Goal: Information Seeking & Learning: Learn about a topic

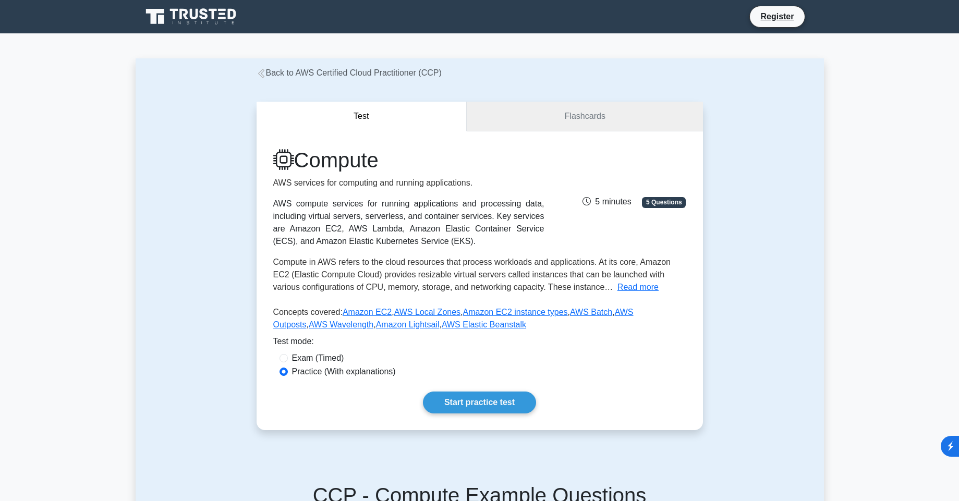
click at [537, 120] on link "Flashcards" at bounding box center [585, 117] width 236 height 30
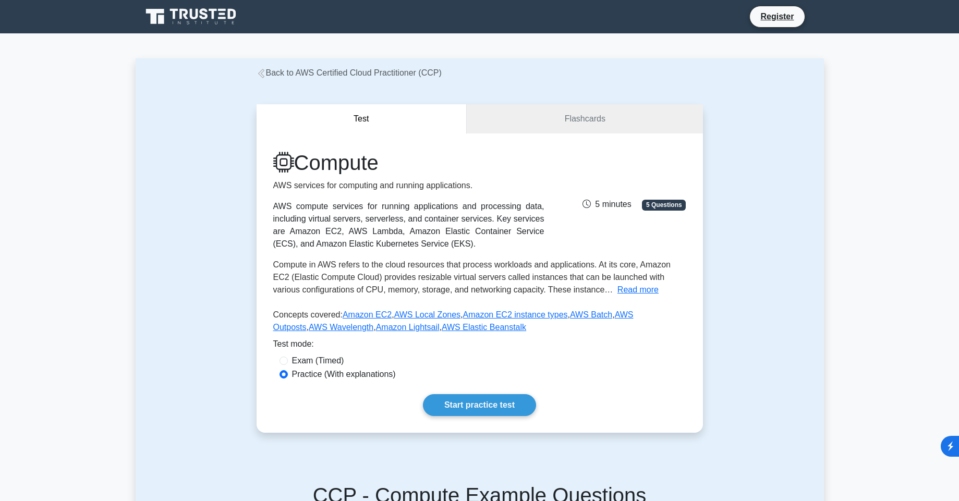
click at [264, 76] on icon at bounding box center [261, 73] width 9 height 9
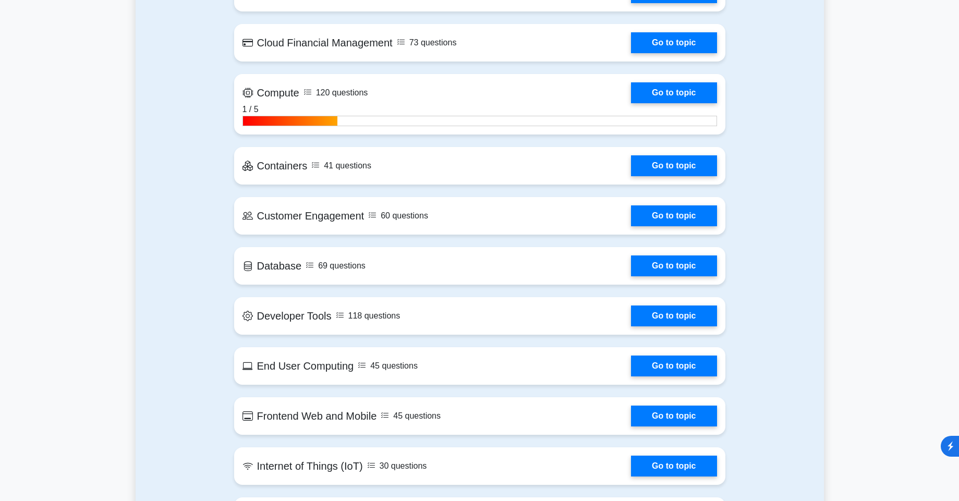
scroll to position [751, 0]
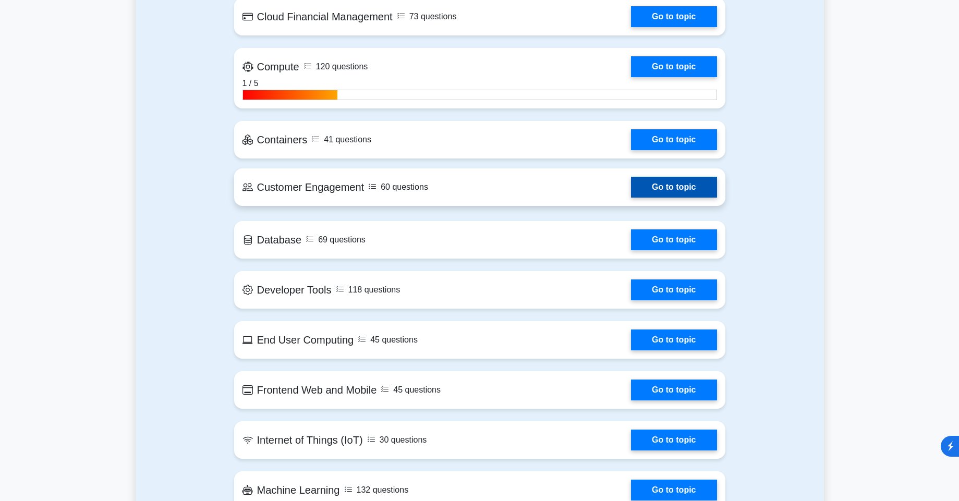
click at [631, 195] on link "Go to topic" at bounding box center [674, 187] width 86 height 21
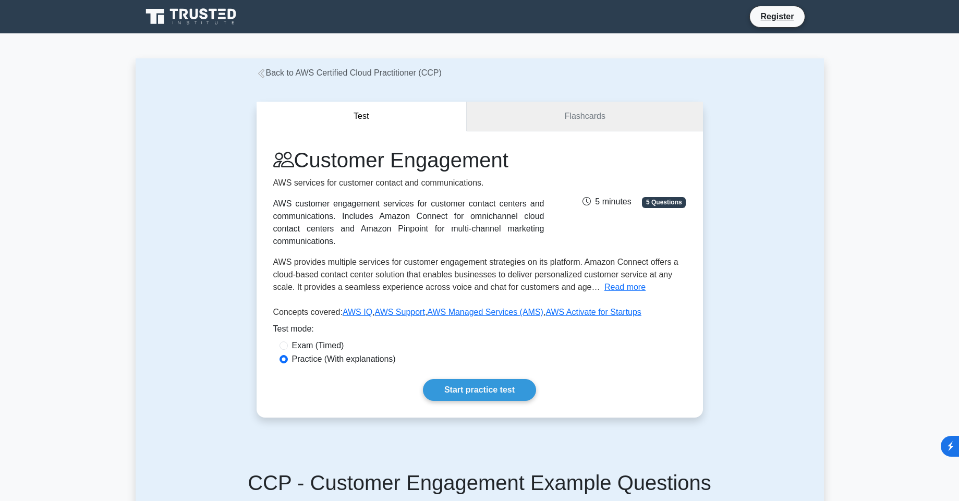
click at [577, 112] on link "Flashcards" at bounding box center [585, 117] width 236 height 30
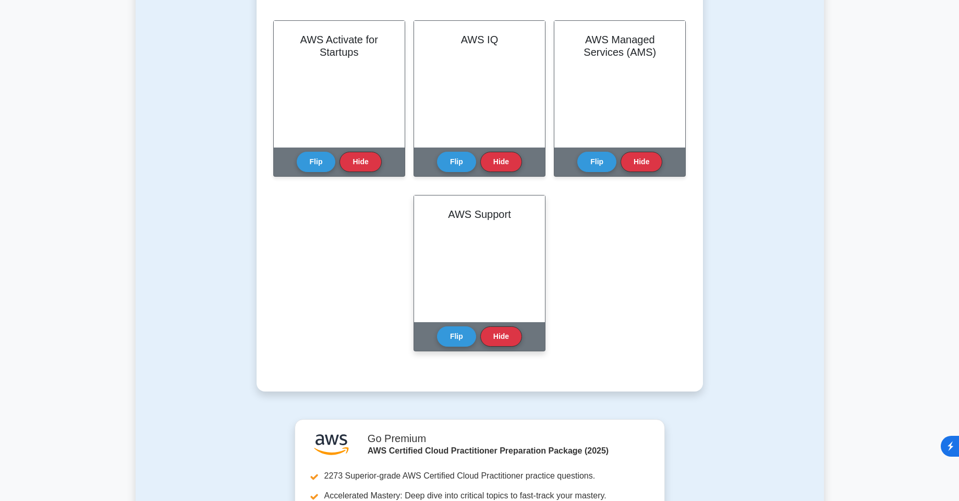
scroll to position [250, 0]
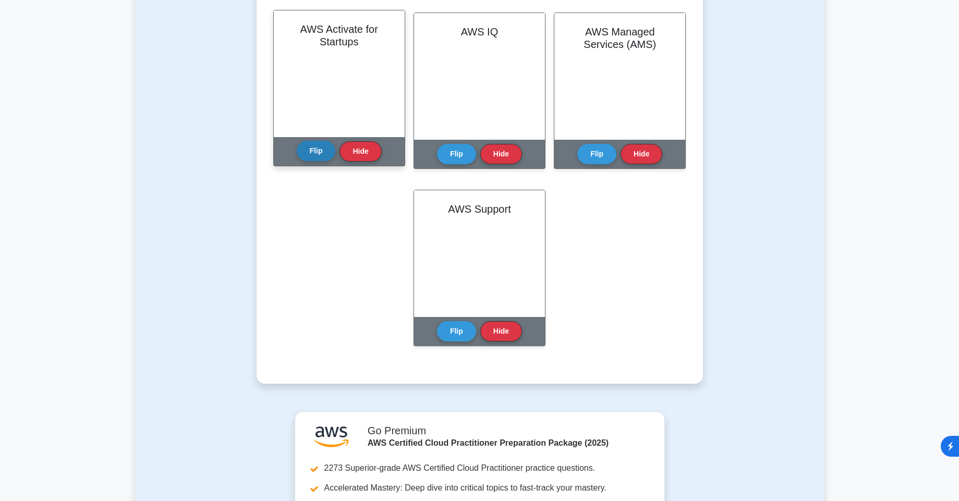
click at [321, 153] on button "Flip" at bounding box center [316, 151] width 39 height 20
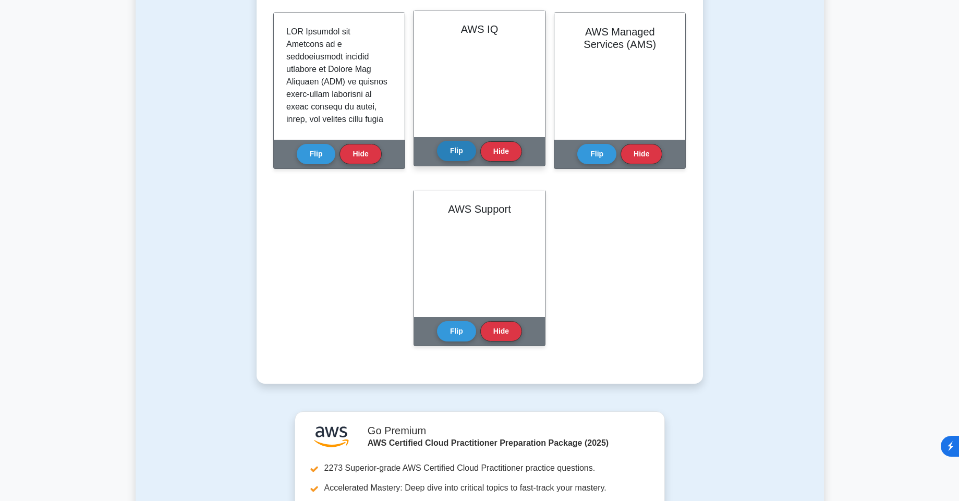
click at [456, 150] on button "Flip" at bounding box center [456, 151] width 39 height 20
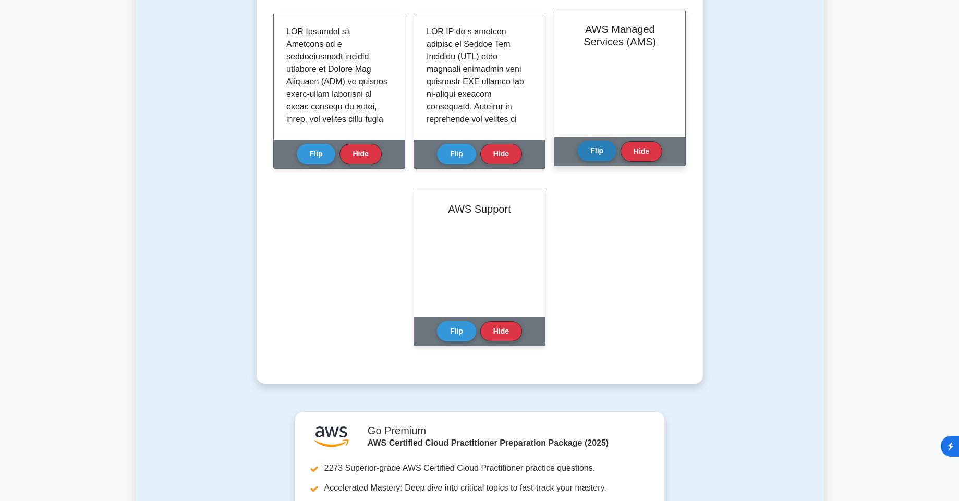
click at [591, 150] on button "Flip" at bounding box center [596, 151] width 39 height 20
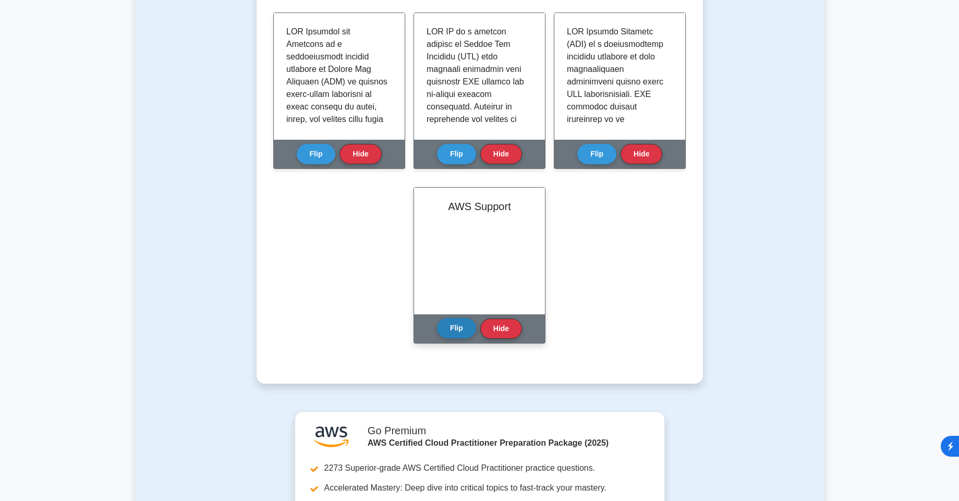
click at [455, 323] on button "Flip" at bounding box center [456, 328] width 39 height 20
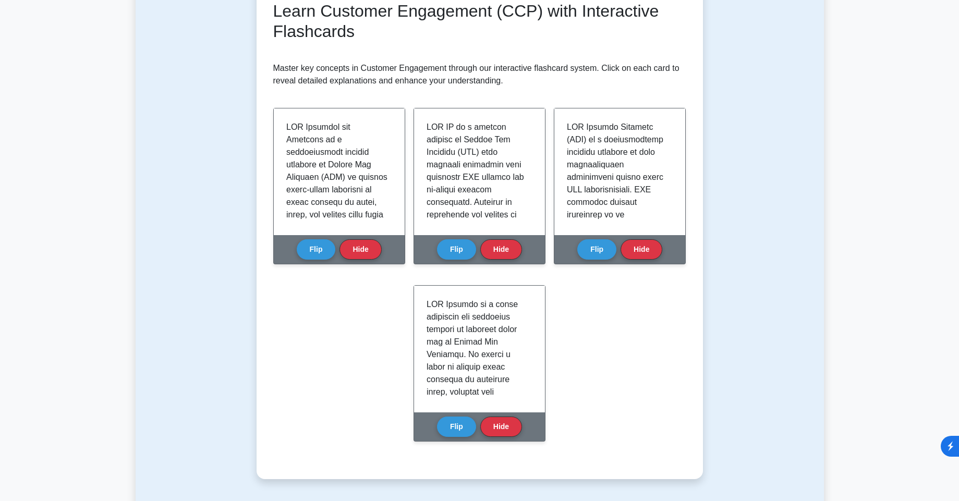
scroll to position [125, 0]
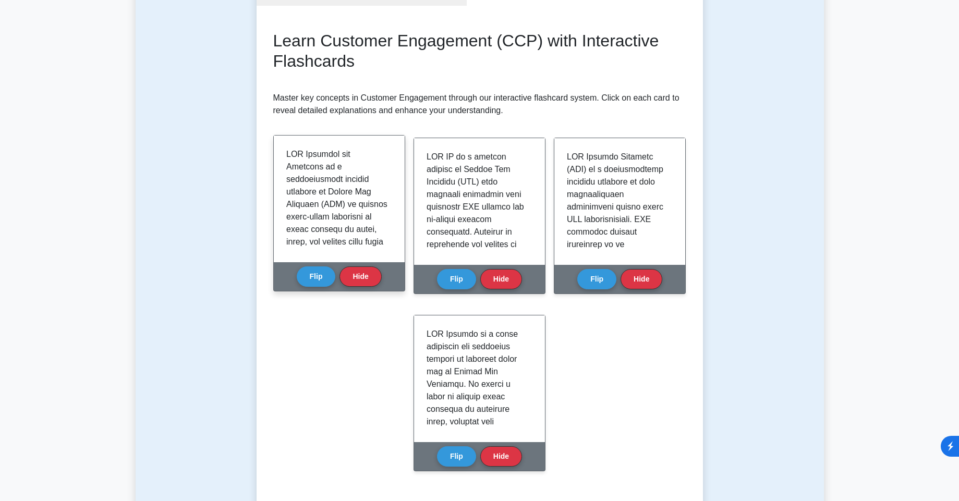
click at [285, 149] on div at bounding box center [339, 199] width 131 height 127
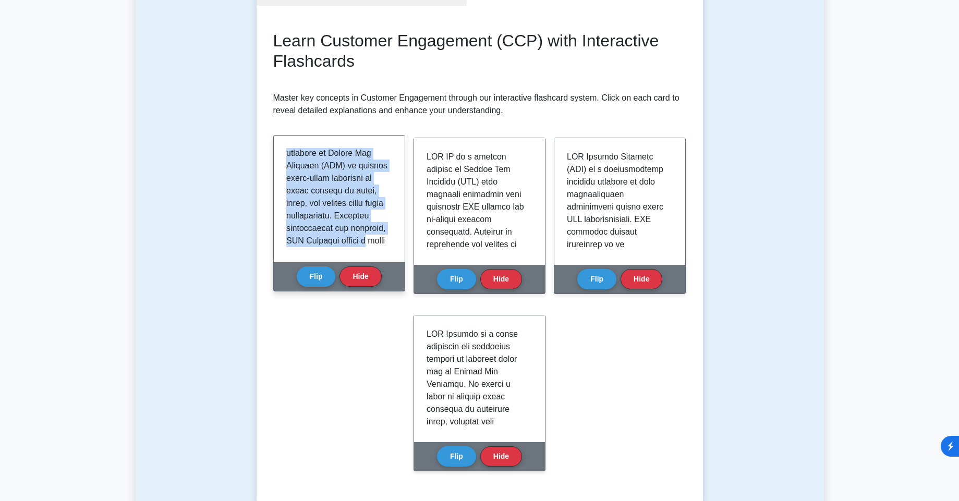
drag, startPoint x: 288, startPoint y: 150, endPoint x: 379, endPoint y: 238, distance: 126.1
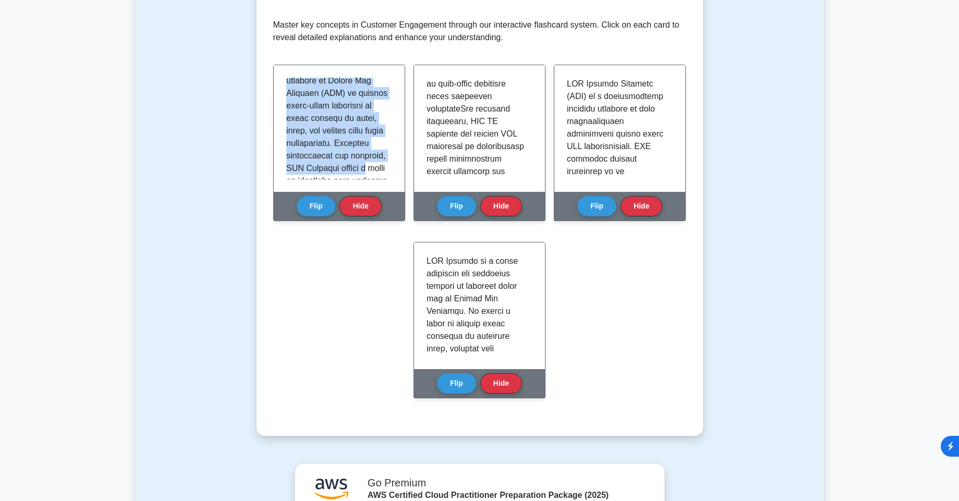
scroll to position [63, 0]
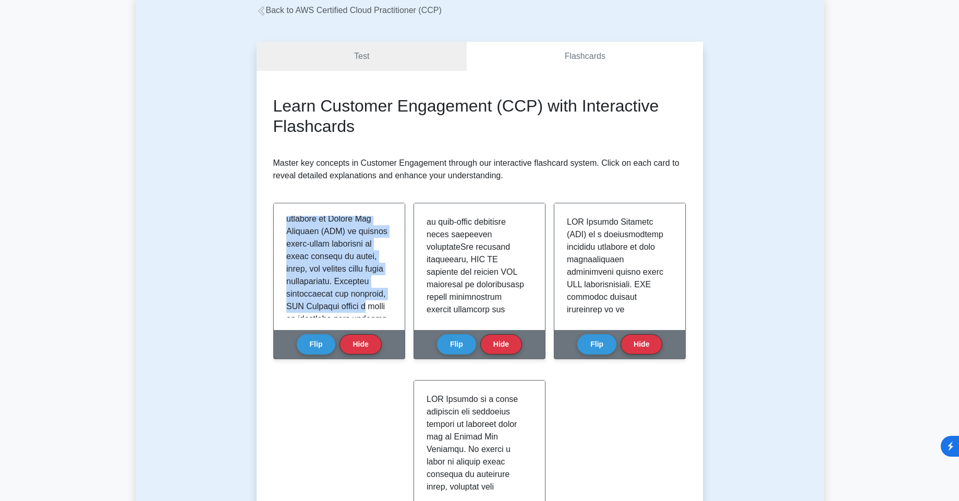
copy body "Back to AWS Certified Cloud Practitioner (CCP) Test Flashcards Learn Customer E…"
click at [757, 332] on div "Test Flashcards Learn Customer Engagement (CCP) with Interactive Flashcards Mas…" at bounding box center [480, 308] width 688 height 582
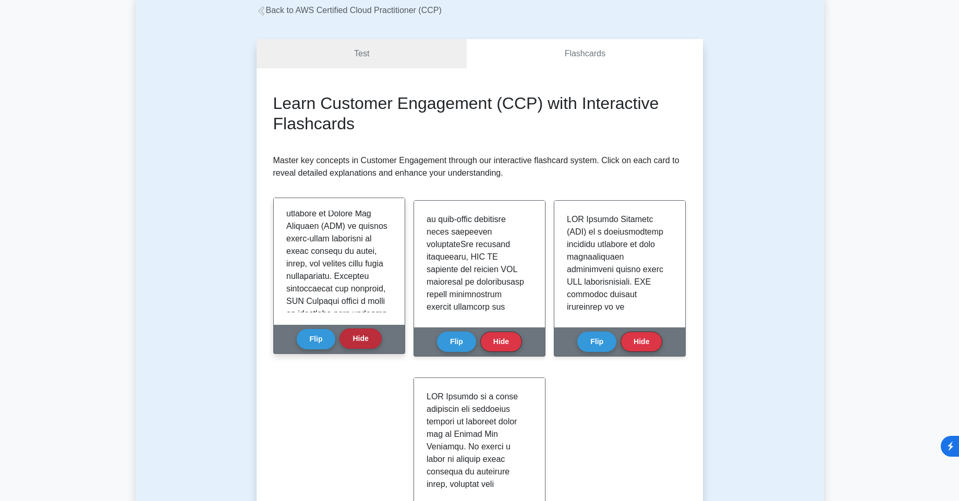
click at [352, 338] on button "Hide" at bounding box center [360, 338] width 42 height 20
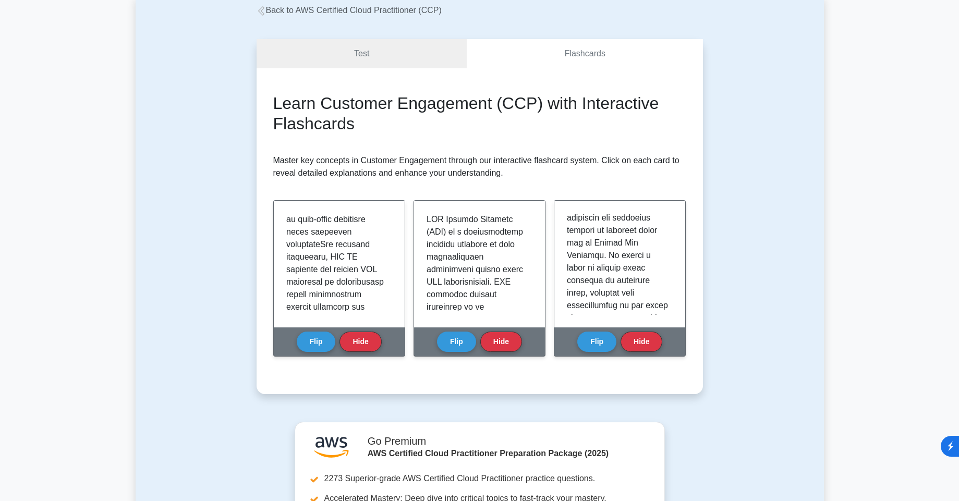
scroll to position [0, 0]
click at [562, 53] on link "Flashcards" at bounding box center [585, 54] width 236 height 30
click at [418, 57] on link "Test" at bounding box center [362, 54] width 211 height 30
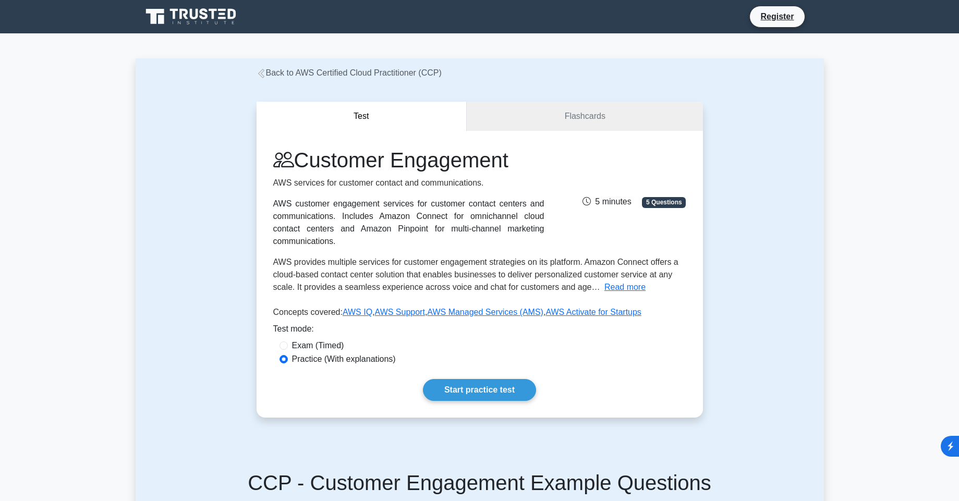
drag, startPoint x: 519, startPoint y: 160, endPoint x: 304, endPoint y: 146, distance: 215.3
click at [304, 146] on div "Customer Engagement AWS services for customer contact and communications. AWS c…" at bounding box center [480, 274] width 446 height 287
copy h1 "Customer Engagement"
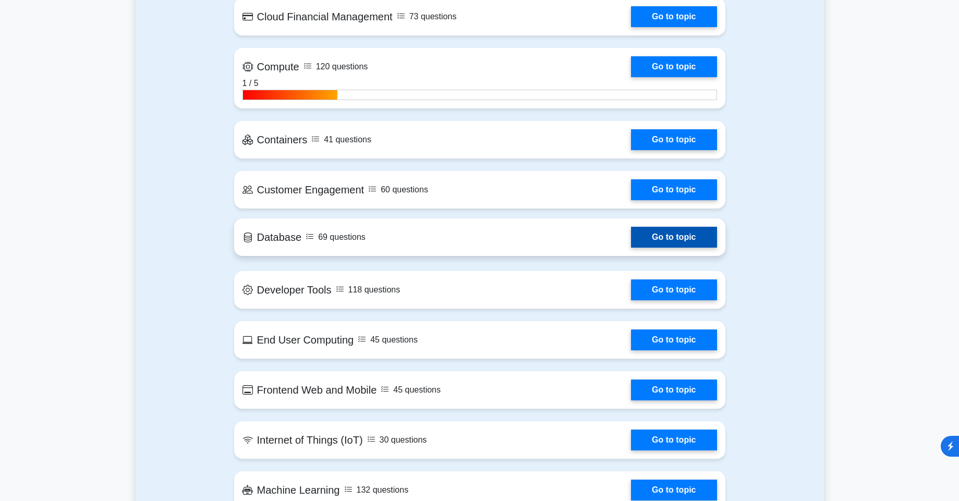
click at [631, 238] on link "Go to topic" at bounding box center [674, 237] width 86 height 21
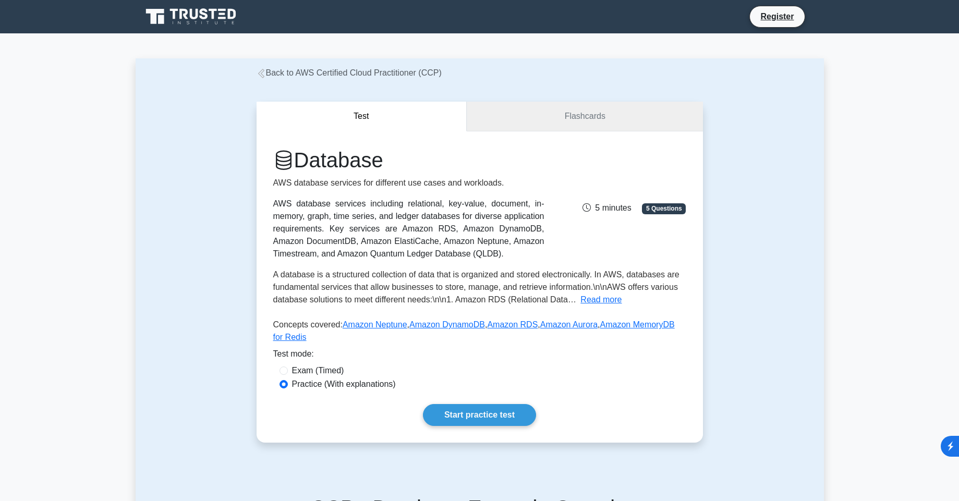
click at [577, 110] on link "Flashcards" at bounding box center [585, 117] width 236 height 30
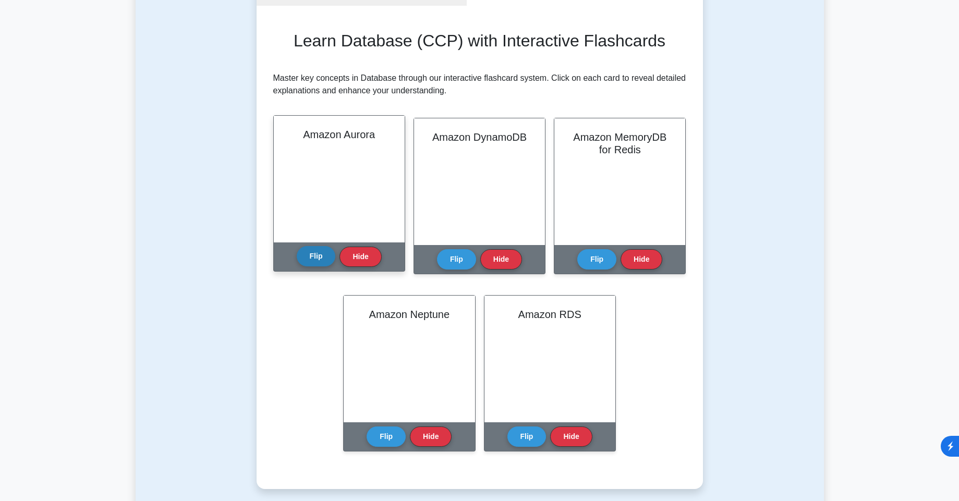
click at [317, 262] on button "Flip" at bounding box center [316, 256] width 39 height 20
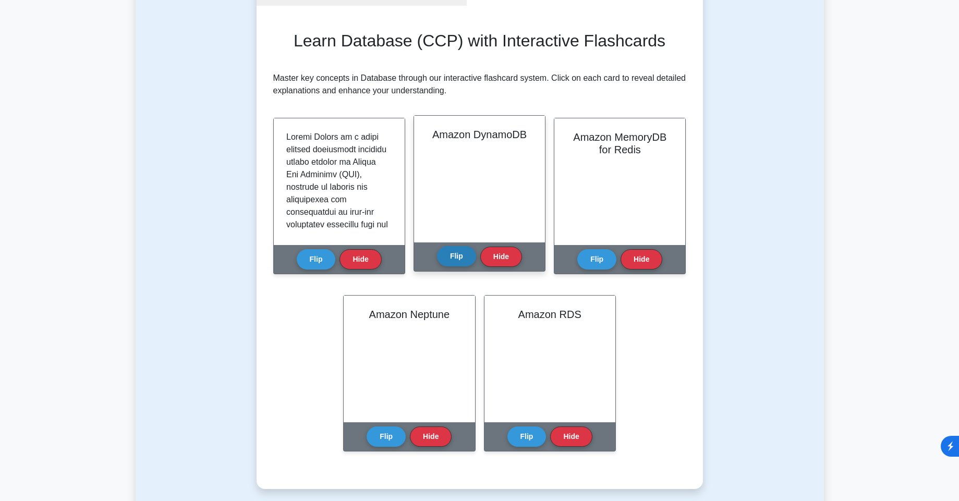
click at [451, 259] on button "Flip" at bounding box center [456, 256] width 39 height 20
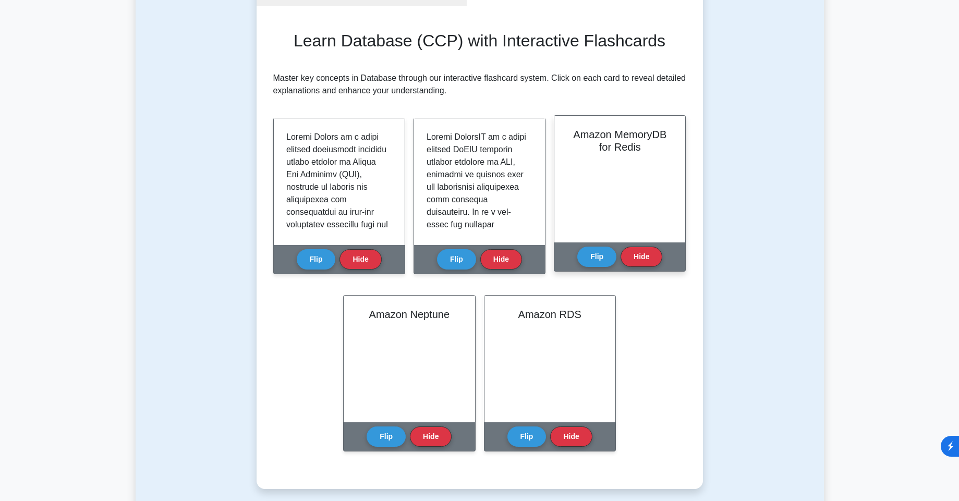
click at [615, 261] on div "Flip Hide" at bounding box center [619, 256] width 85 height 29
click at [585, 255] on button "Flip" at bounding box center [596, 256] width 39 height 20
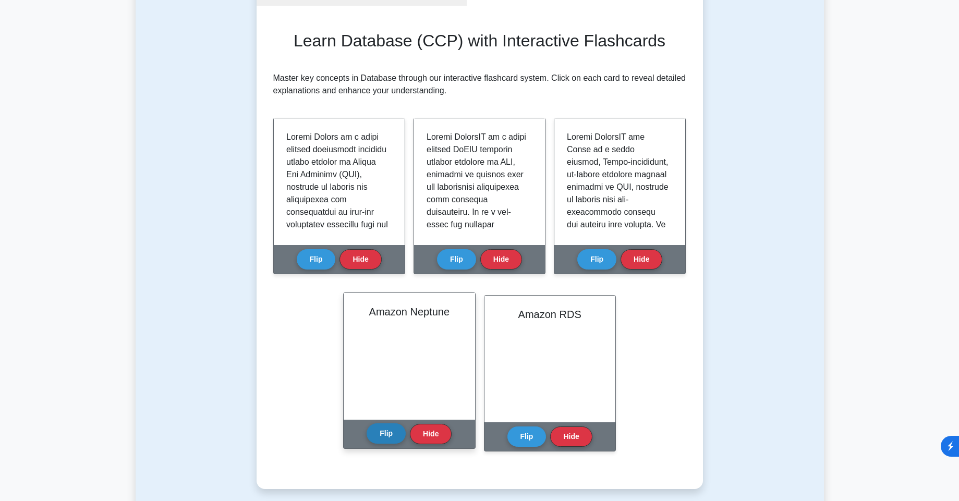
click at [389, 432] on button "Flip" at bounding box center [386, 433] width 39 height 20
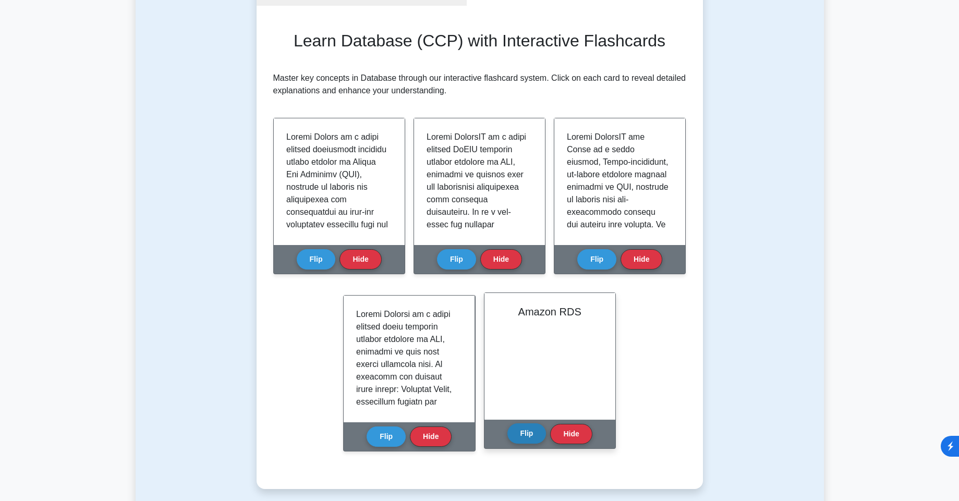
click at [533, 431] on button "Flip" at bounding box center [526, 433] width 39 height 20
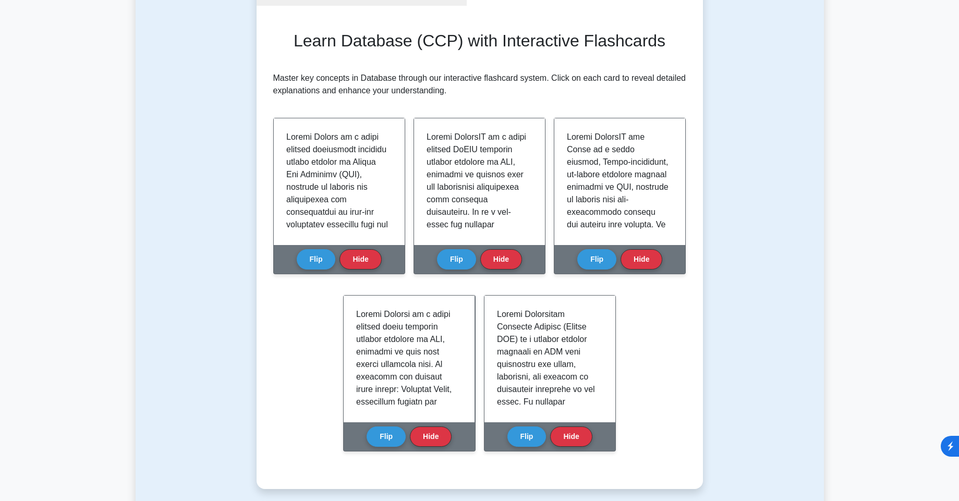
click at [506, 95] on p "Master key concepts in Database through our interactive flashcard system. Click…" at bounding box center [479, 84] width 413 height 25
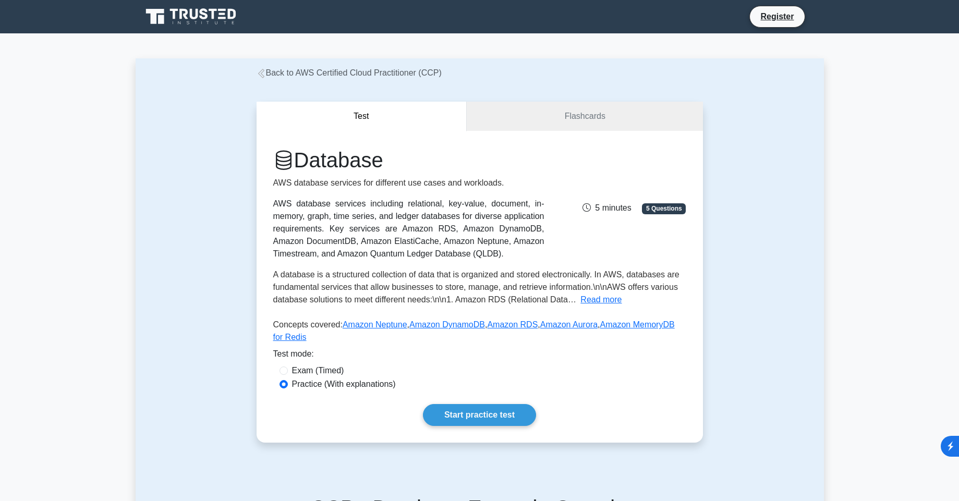
click at [278, 162] on h1 "Database" at bounding box center [408, 160] width 271 height 25
copy h1 "Database"
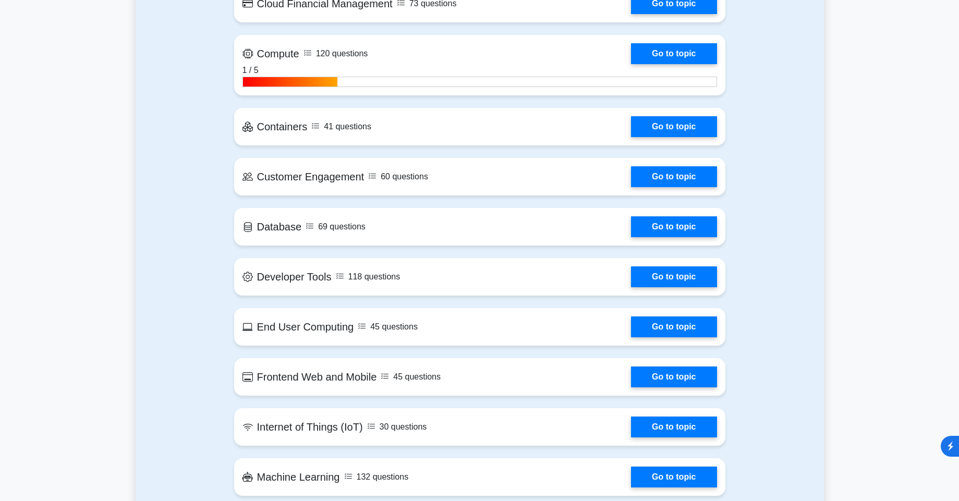
scroll to position [751, 0]
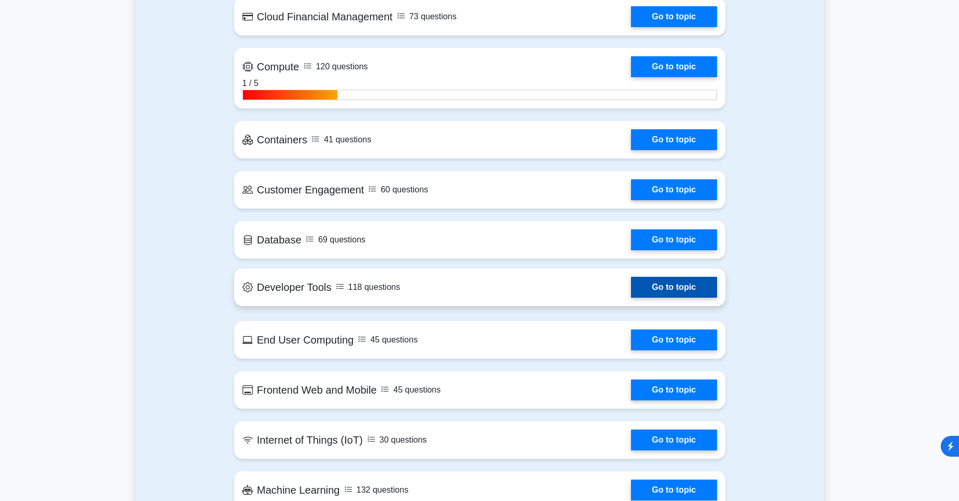
click at [631, 289] on link "Go to topic" at bounding box center [674, 287] width 86 height 21
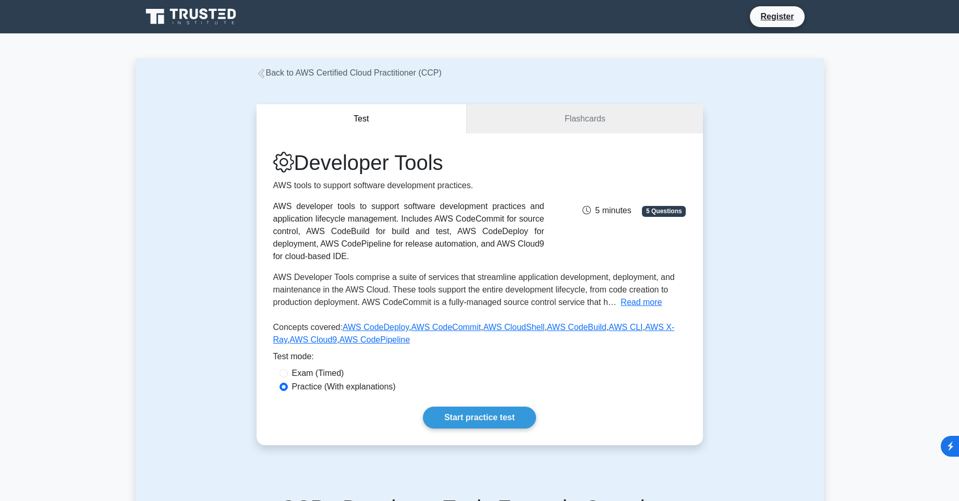
click at [534, 119] on link "Flashcards" at bounding box center [585, 119] width 236 height 30
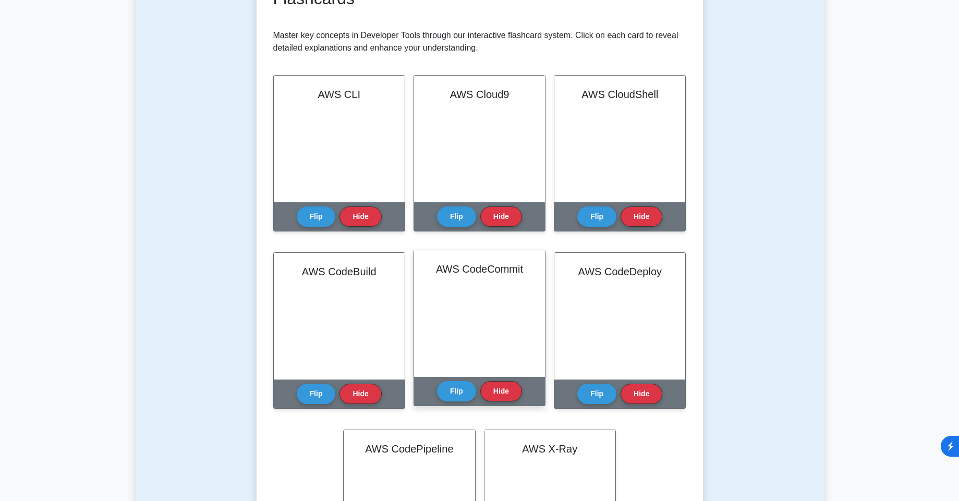
scroll to position [250, 0]
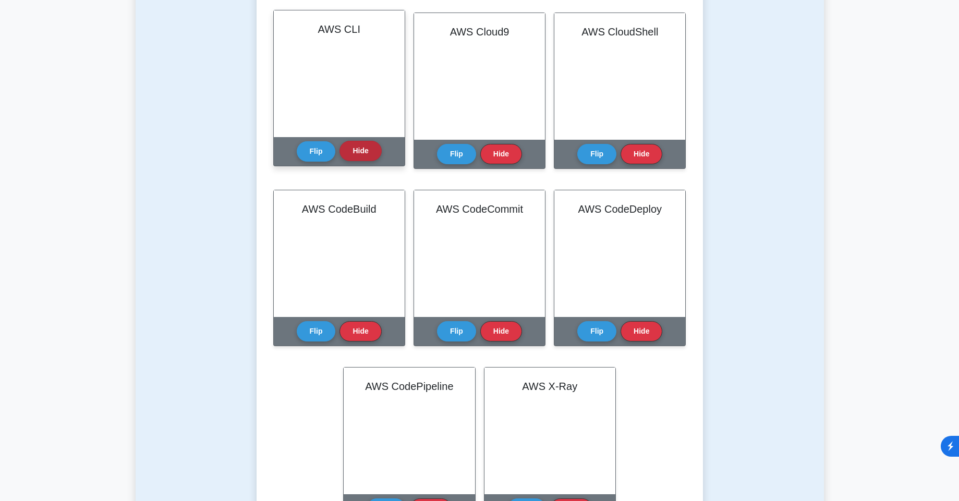
drag, startPoint x: 317, startPoint y: 157, endPoint x: 345, endPoint y: 160, distance: 28.3
click at [318, 157] on button "Flip" at bounding box center [316, 151] width 39 height 20
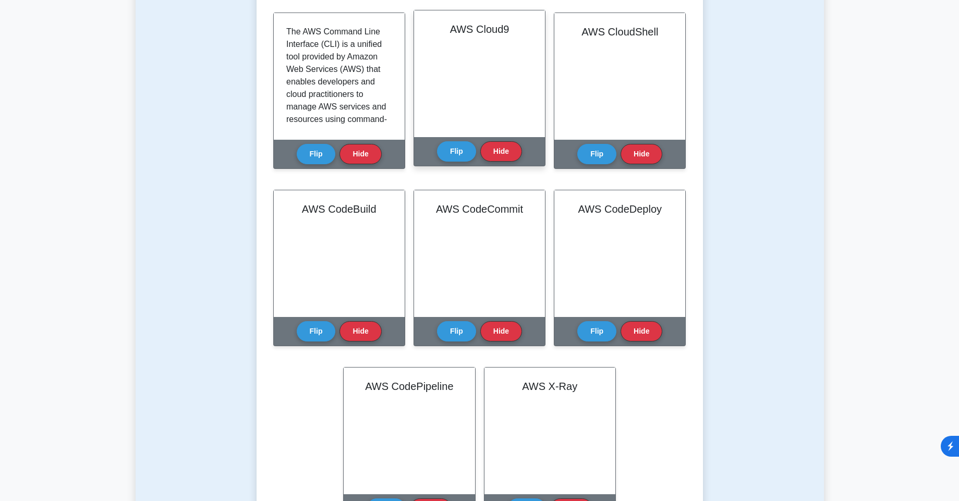
click at [459, 162] on div "Flip Hide" at bounding box center [479, 151] width 85 height 29
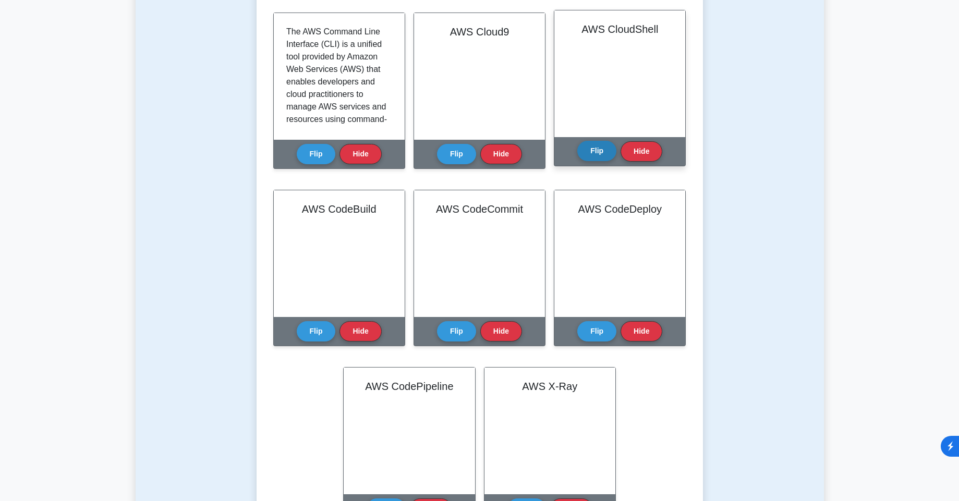
drag, startPoint x: 605, startPoint y: 155, endPoint x: 586, endPoint y: 157, distance: 19.5
click at [604, 155] on button "Flip" at bounding box center [596, 151] width 39 height 20
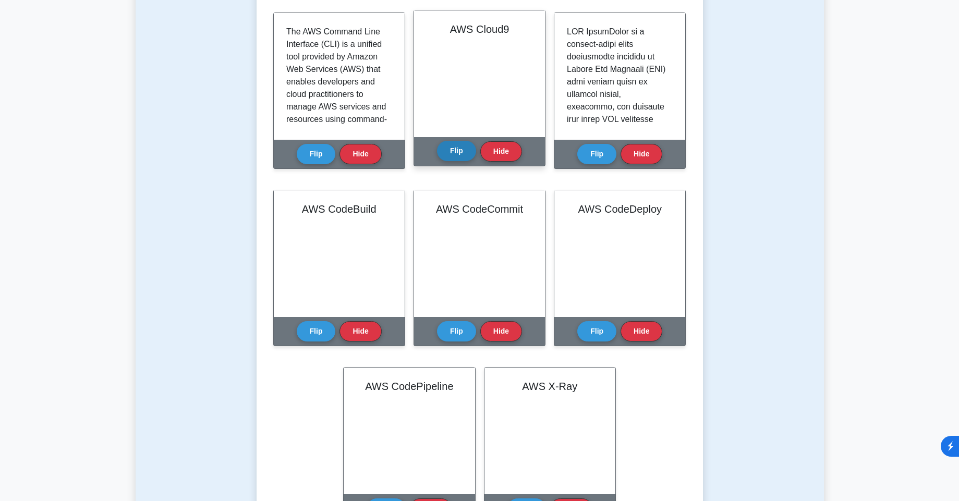
click at [450, 160] on button "Flip" at bounding box center [456, 151] width 39 height 20
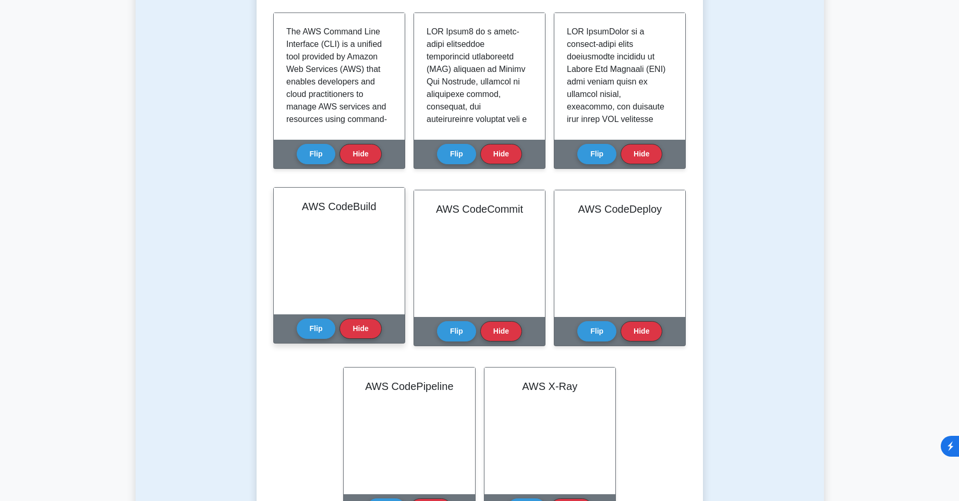
drag, startPoint x: 321, startPoint y: 327, endPoint x: 383, endPoint y: 326, distance: 62.1
click at [332, 328] on button "Flip" at bounding box center [316, 329] width 39 height 20
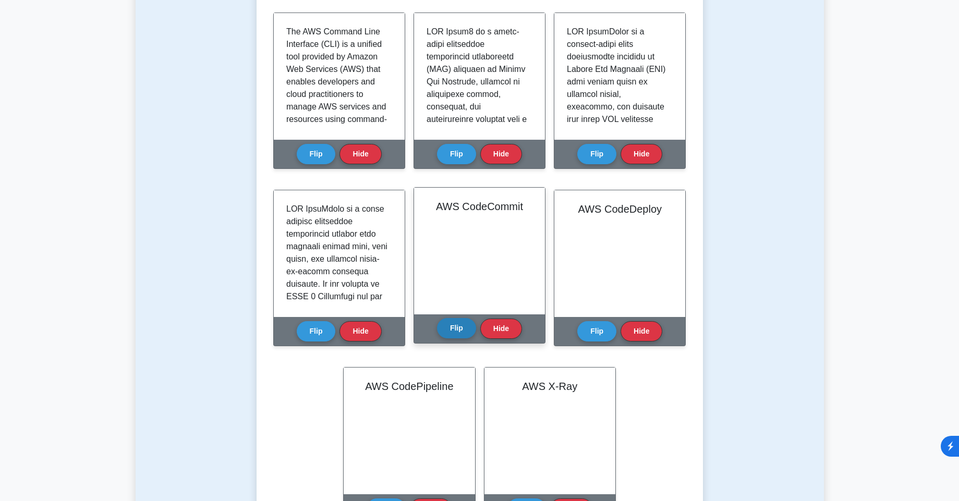
click at [458, 328] on button "Flip" at bounding box center [456, 328] width 39 height 20
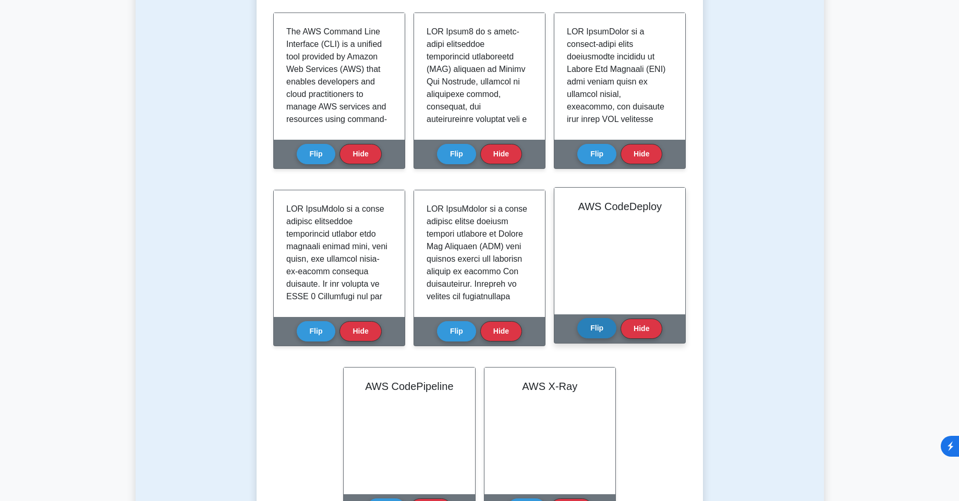
click at [602, 334] on button "Flip" at bounding box center [596, 328] width 39 height 20
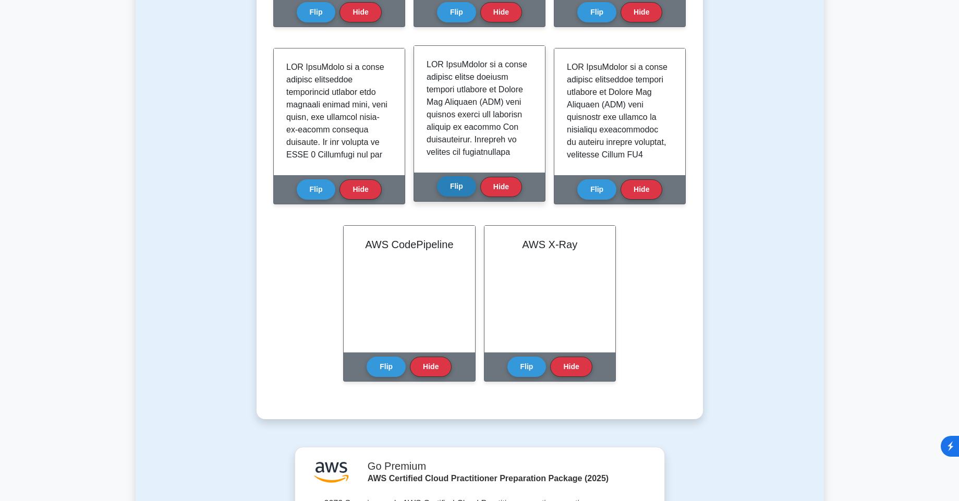
scroll to position [438, 0]
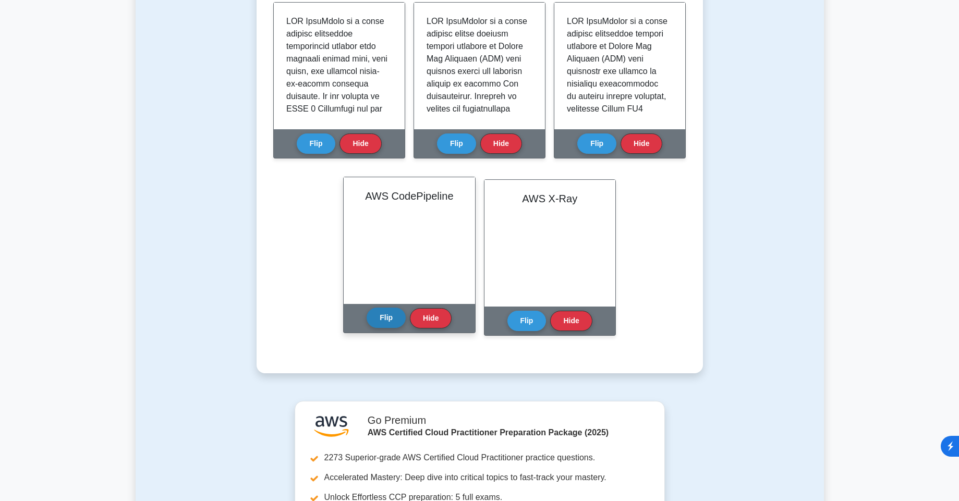
click at [391, 319] on button "Flip" at bounding box center [386, 318] width 39 height 20
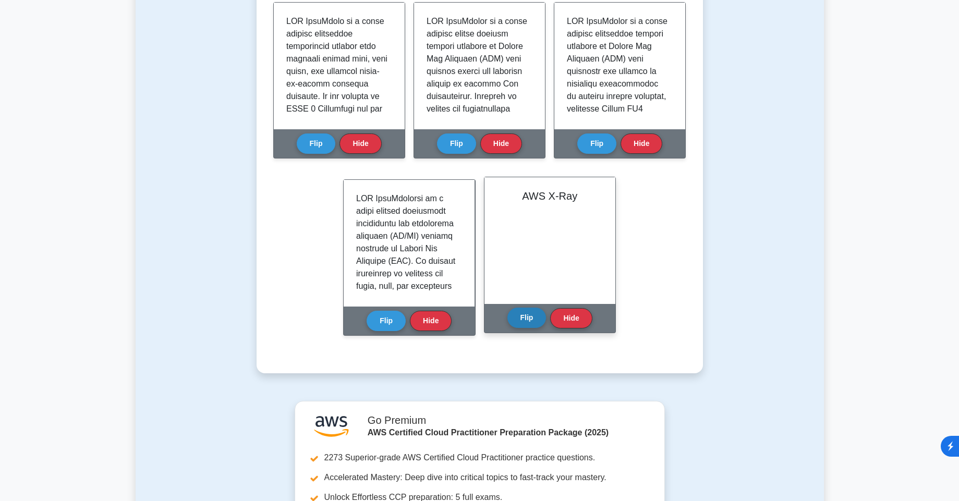
click at [524, 322] on button "Flip" at bounding box center [526, 318] width 39 height 20
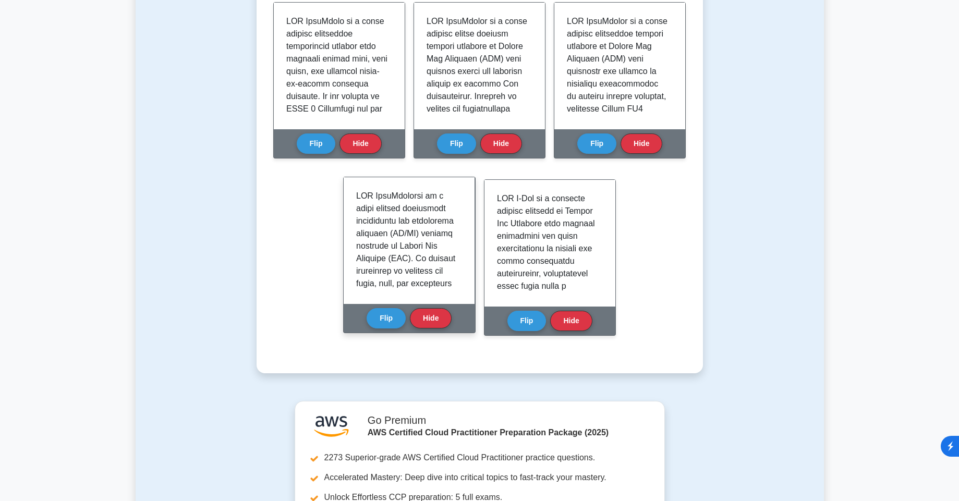
copy body "Back to AWS Certified Cloud Practitioner (CCP) Test Flashcards Learn Developer …"
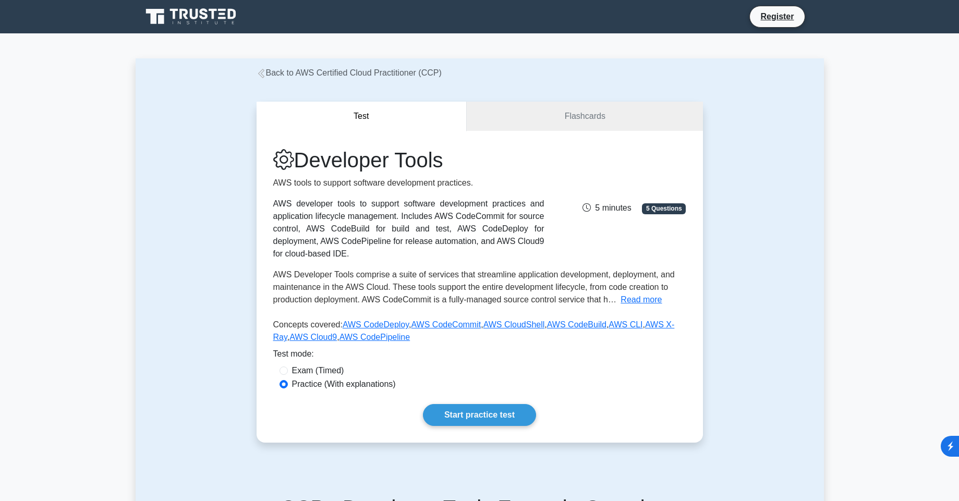
click at [303, 149] on h1 "Developer Tools" at bounding box center [408, 160] width 271 height 25
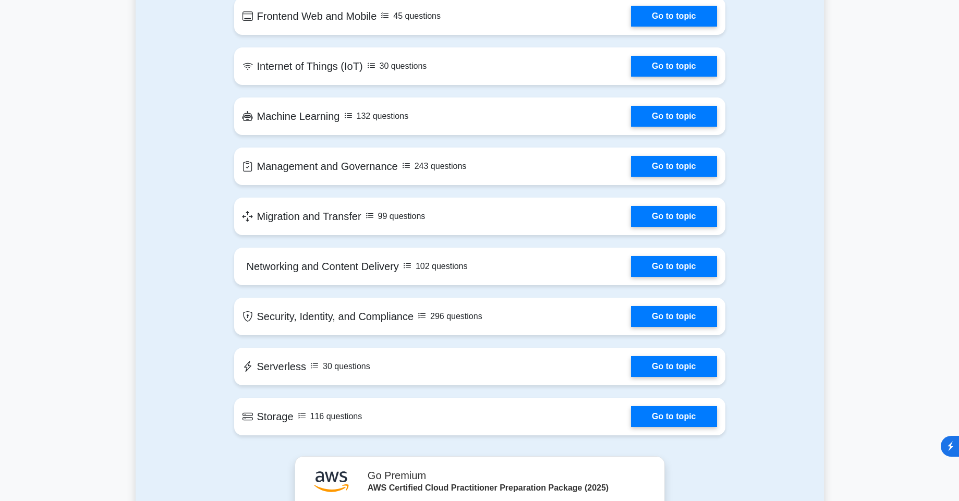
scroll to position [1126, 0]
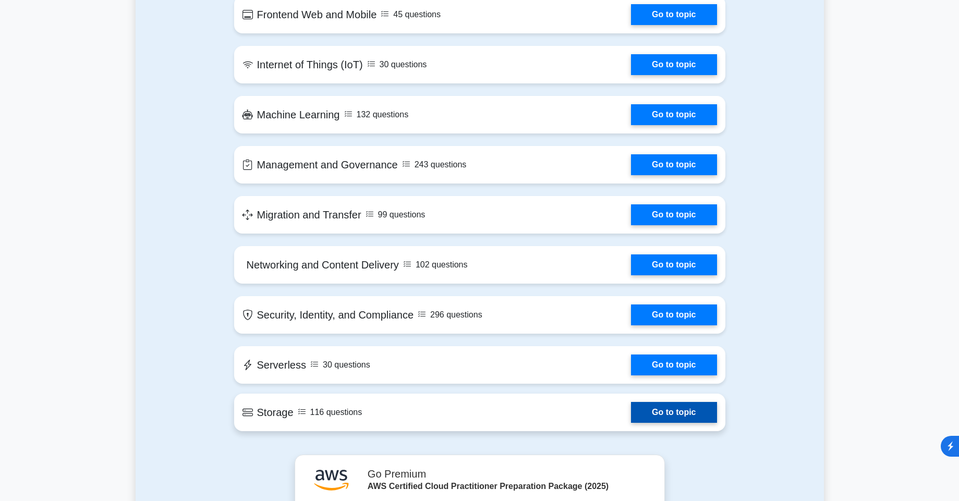
click at [631, 410] on link "Go to topic" at bounding box center [674, 412] width 86 height 21
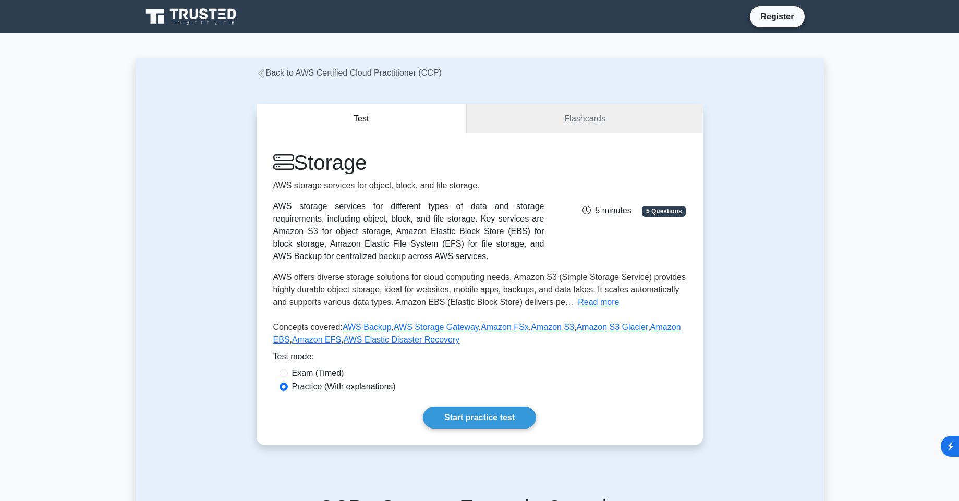
click at [502, 122] on link "Flashcards" at bounding box center [585, 119] width 236 height 30
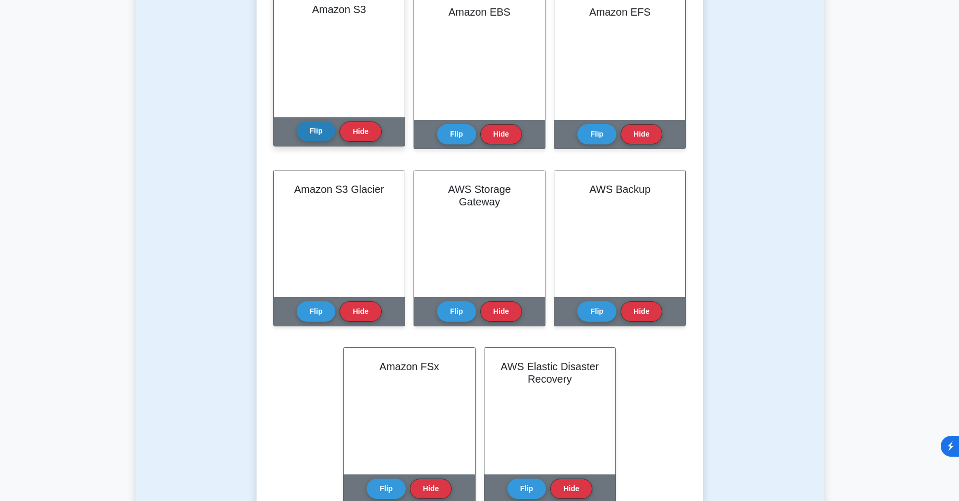
click at [313, 133] on button "Flip" at bounding box center [316, 131] width 39 height 20
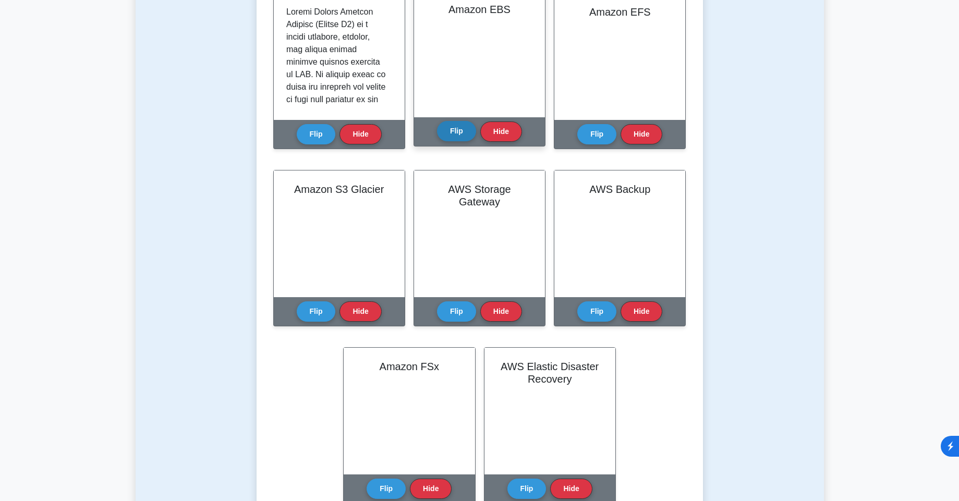
click at [447, 128] on button "Flip" at bounding box center [456, 131] width 39 height 20
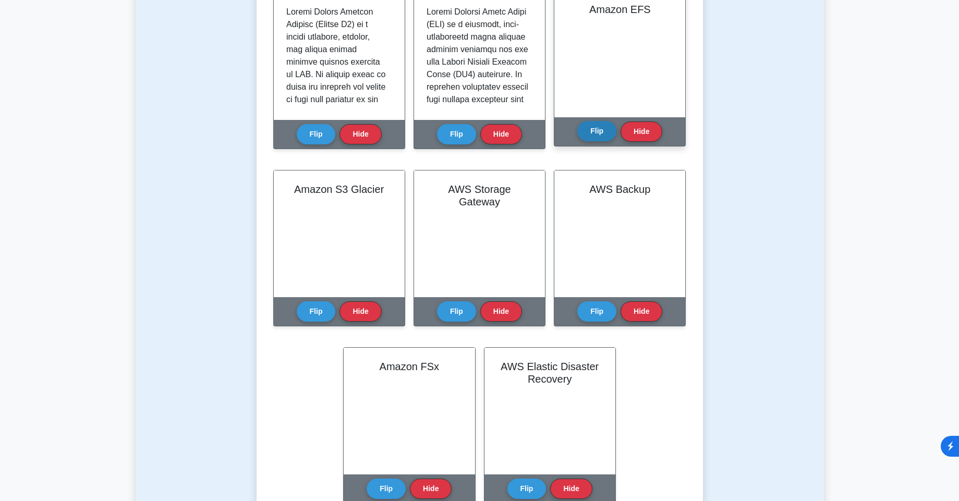
click at [588, 136] on button "Flip" at bounding box center [596, 131] width 39 height 20
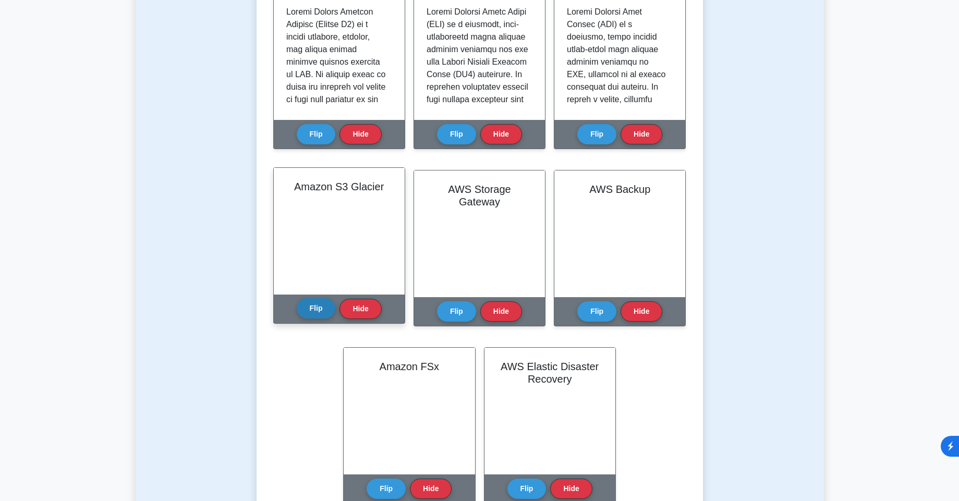
click at [315, 306] on button "Flip" at bounding box center [316, 308] width 39 height 20
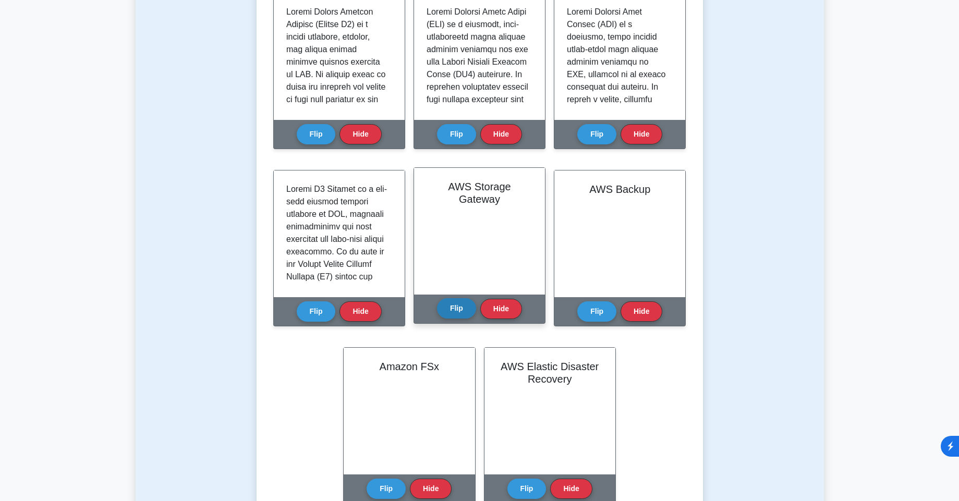
click at [464, 309] on button "Flip" at bounding box center [456, 308] width 39 height 20
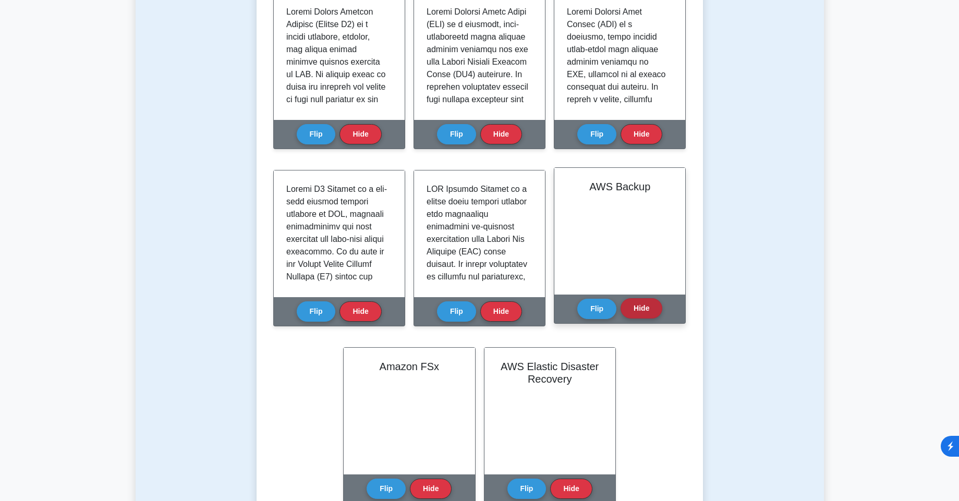
click at [627, 311] on button "Hide" at bounding box center [641, 308] width 42 height 20
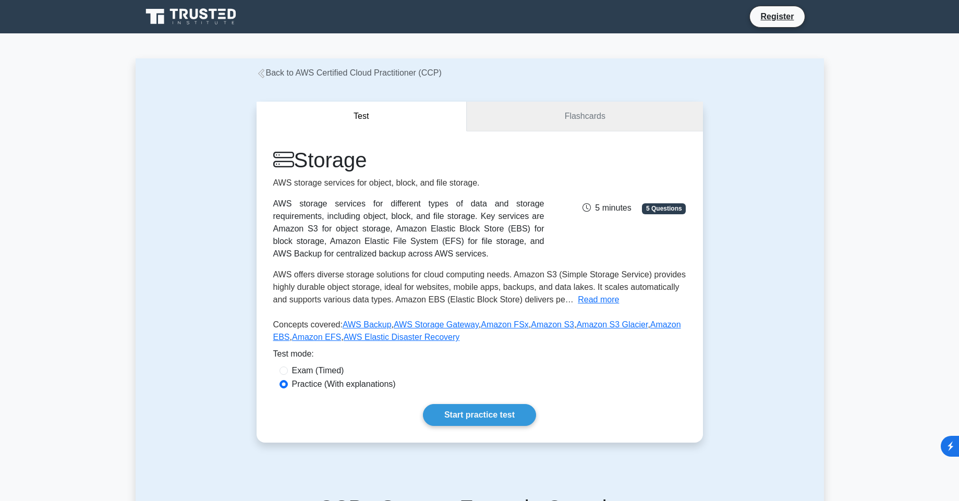
click at [490, 114] on link "Flashcards" at bounding box center [585, 117] width 236 height 30
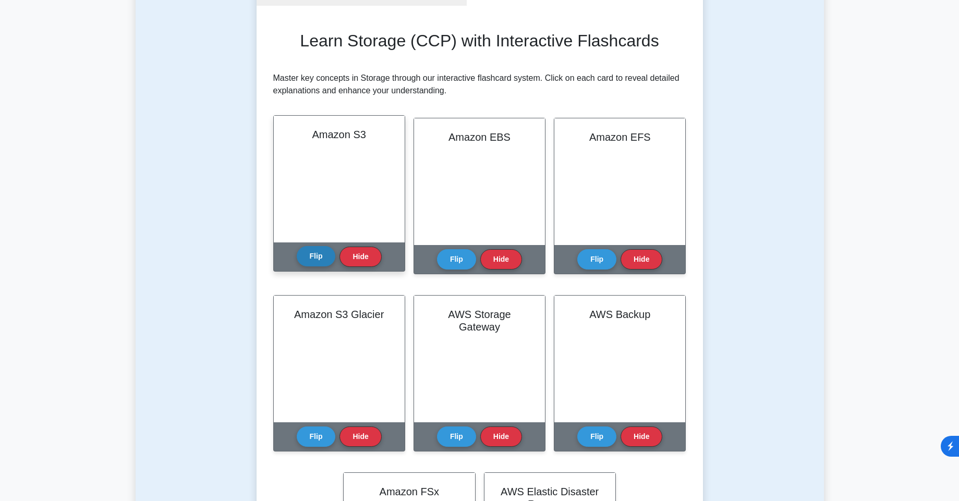
click at [309, 262] on button "Flip" at bounding box center [316, 256] width 39 height 20
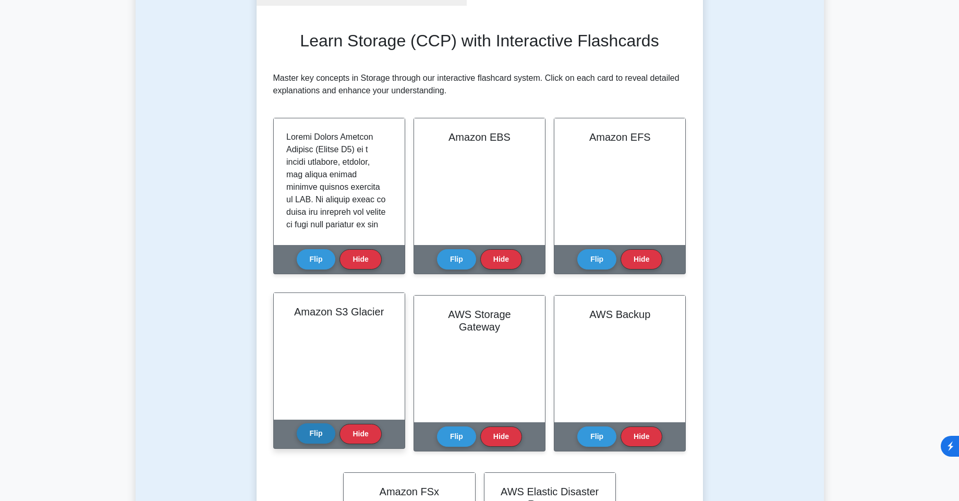
click at [318, 436] on button "Flip" at bounding box center [316, 433] width 39 height 20
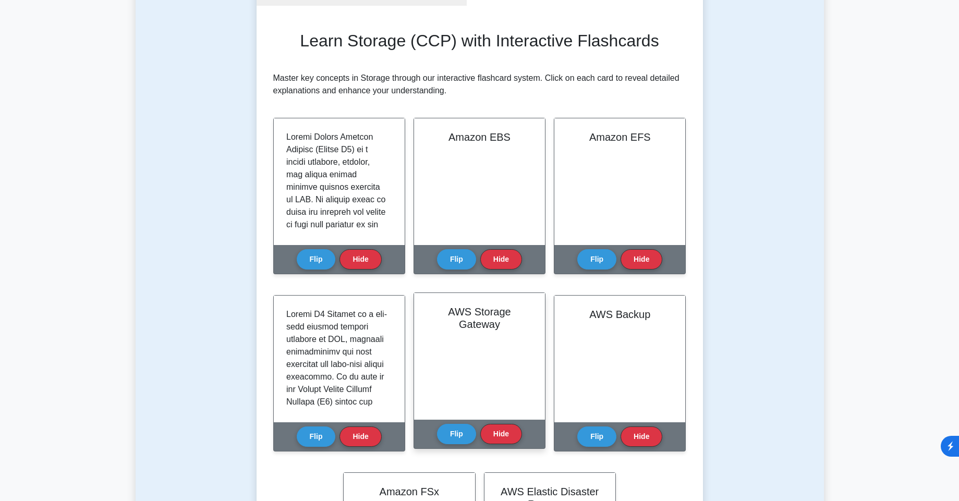
drag, startPoint x: 462, startPoint y: 436, endPoint x: 454, endPoint y: 349, distance: 87.4
click at [462, 434] on button "Flip" at bounding box center [456, 434] width 39 height 20
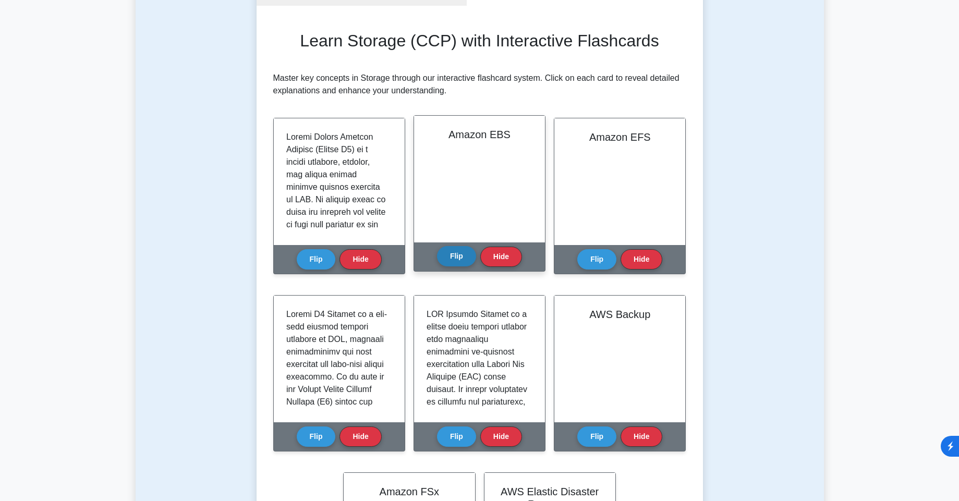
click at [445, 253] on button "Flip" at bounding box center [456, 256] width 39 height 20
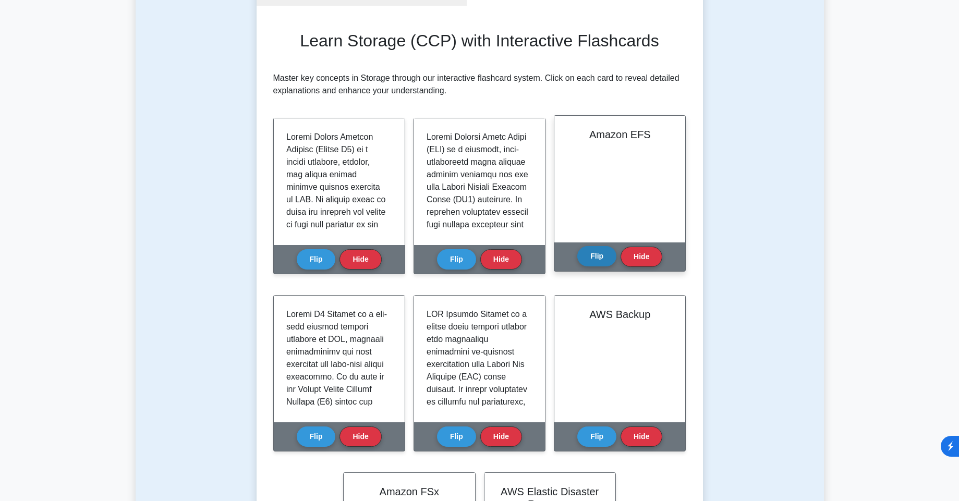
click at [594, 262] on button "Flip" at bounding box center [596, 256] width 39 height 20
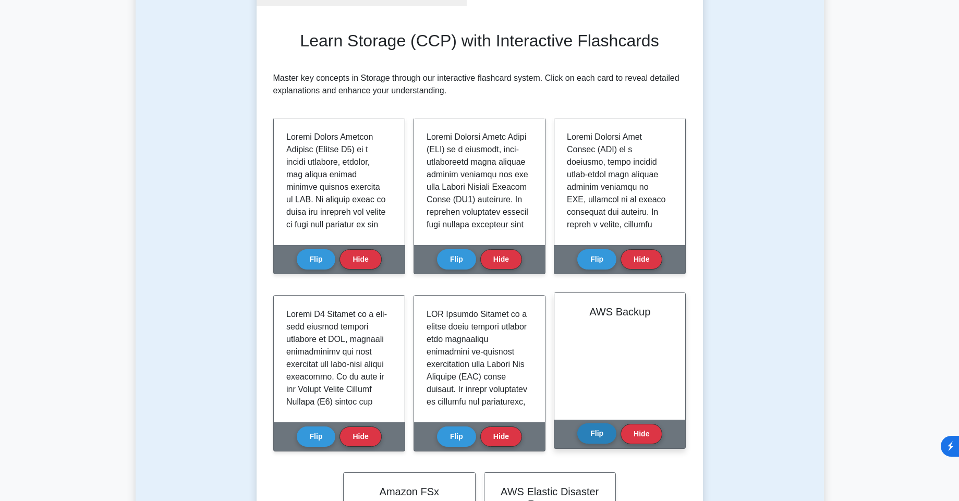
click at [588, 436] on button "Flip" at bounding box center [596, 433] width 39 height 20
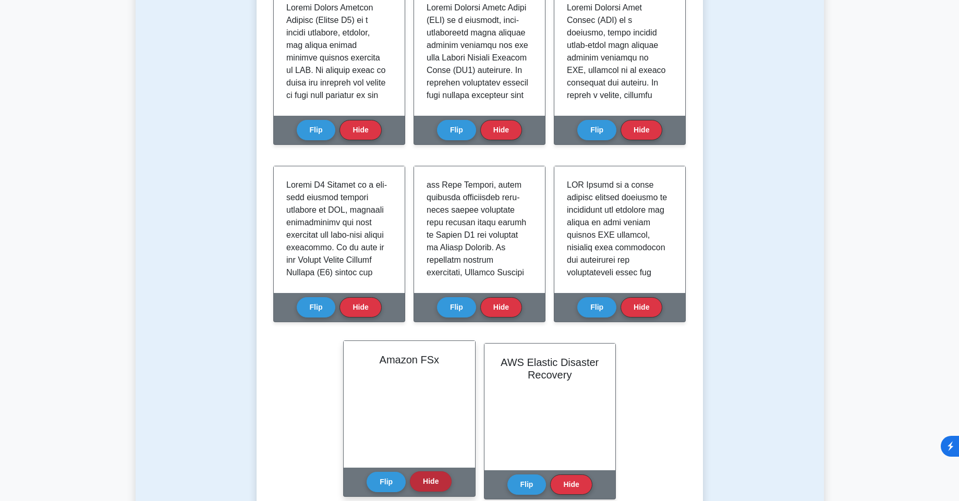
scroll to position [313, 0]
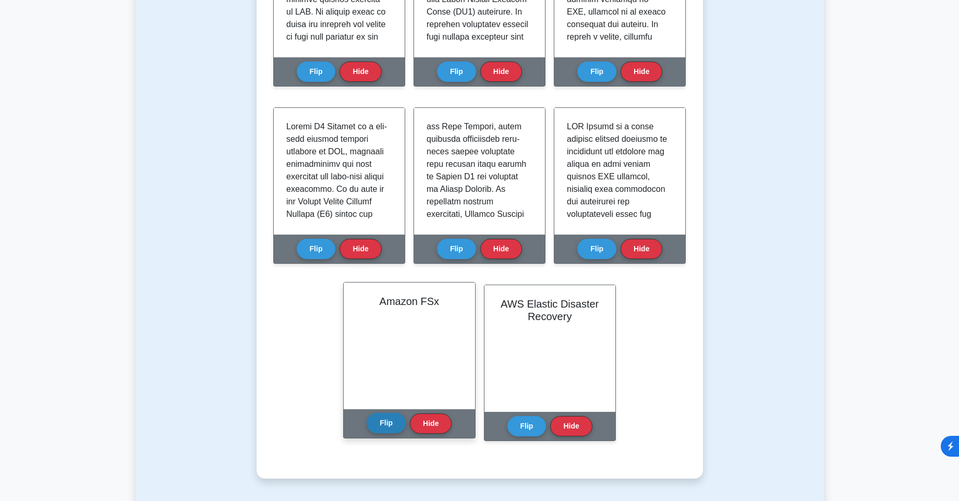
click at [388, 424] on button "Flip" at bounding box center [386, 423] width 39 height 20
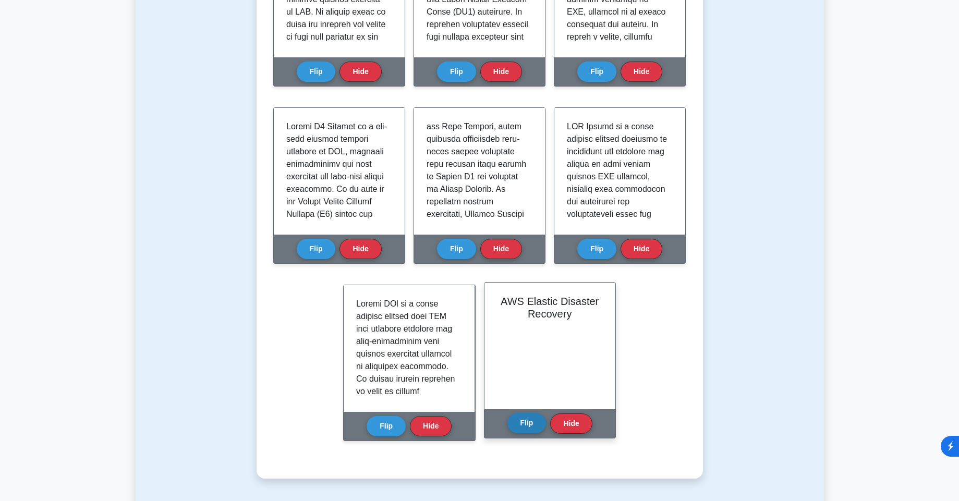
click at [540, 422] on button "Flip" at bounding box center [526, 423] width 39 height 20
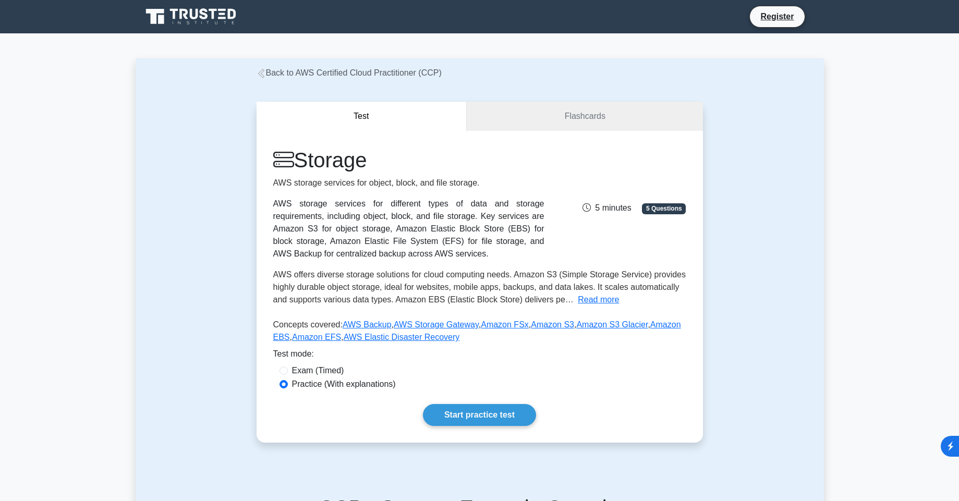
click at [301, 155] on h1 "Storage" at bounding box center [408, 160] width 271 height 25
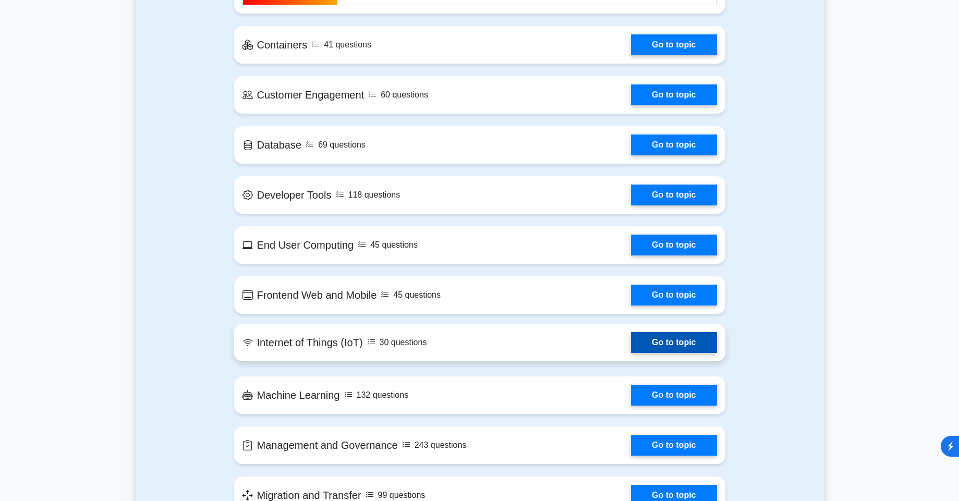
scroll to position [813, 0]
